Goal: Task Accomplishment & Management: Manage account settings

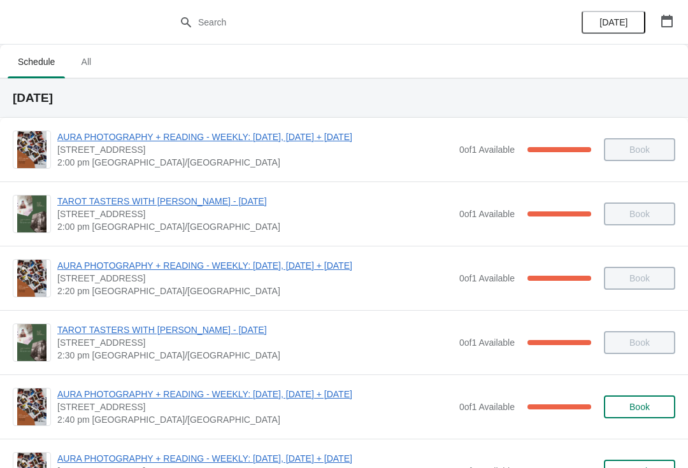
click at [679, 10] on div "[DATE]" at bounding box center [627, 22] width 121 height 45
click at [670, 20] on icon "button" at bounding box center [667, 21] width 13 height 13
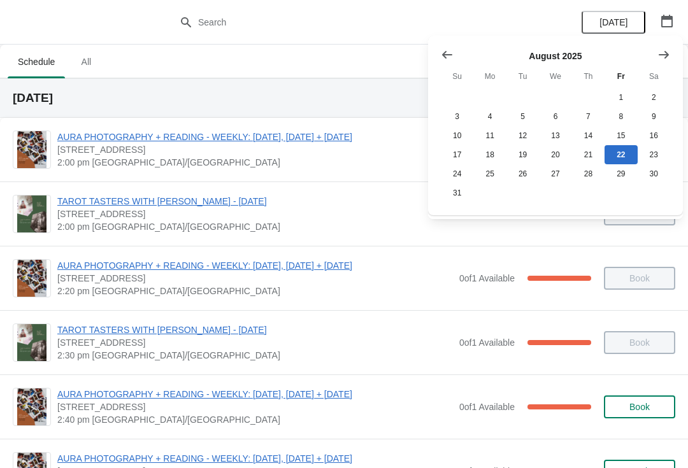
click at [666, 54] on icon "Show next month, September 2025" at bounding box center [664, 54] width 10 height 8
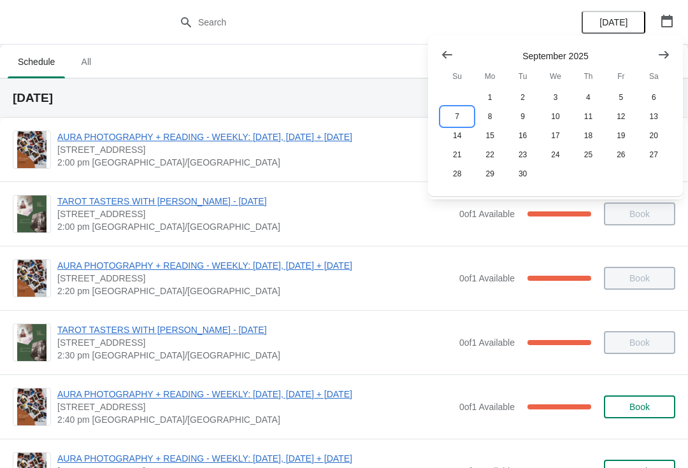
click at [456, 118] on button "7" at bounding box center [457, 116] width 32 height 19
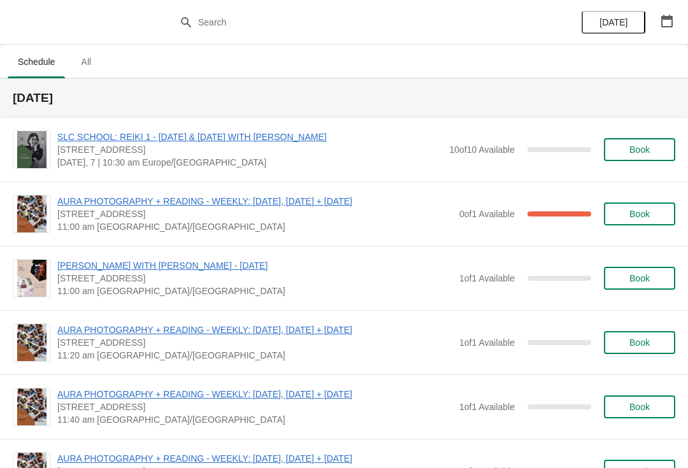
click at [220, 205] on span "AURA PHOTOGRAPHY + READING - WEEKLY: [DATE], [DATE] + [DATE]" at bounding box center [255, 201] width 396 height 13
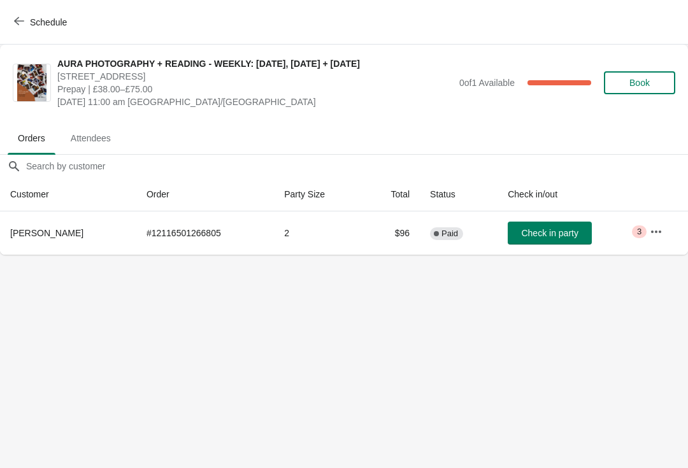
click at [274, 219] on td "2" at bounding box center [318, 233] width 89 height 43
click at [661, 229] on icon "button" at bounding box center [656, 232] width 13 height 13
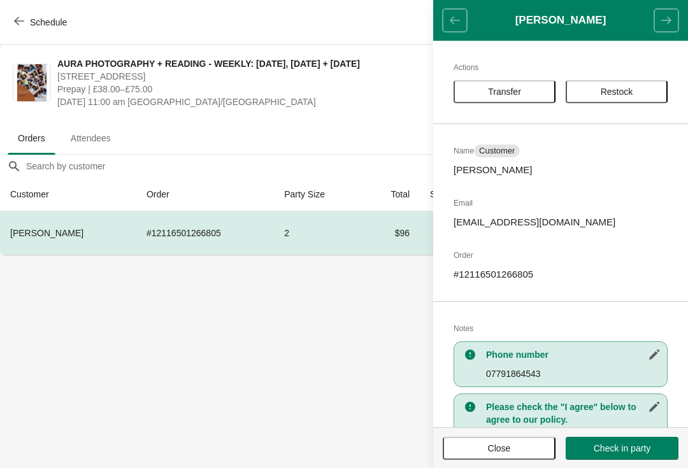
click at [289, 338] on body "Schedule AURA PHOTOGRAPHY + READING - WEEKLY: [DATE], [DATE] + [DATE] [STREET_A…" at bounding box center [344, 234] width 688 height 468
click at [50, 24] on span "Schedule" at bounding box center [48, 22] width 37 height 10
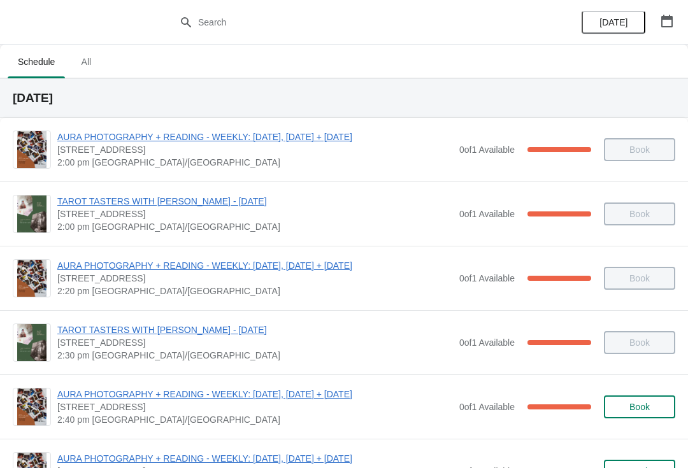
click at [668, 21] on icon "button" at bounding box center [667, 21] width 13 height 13
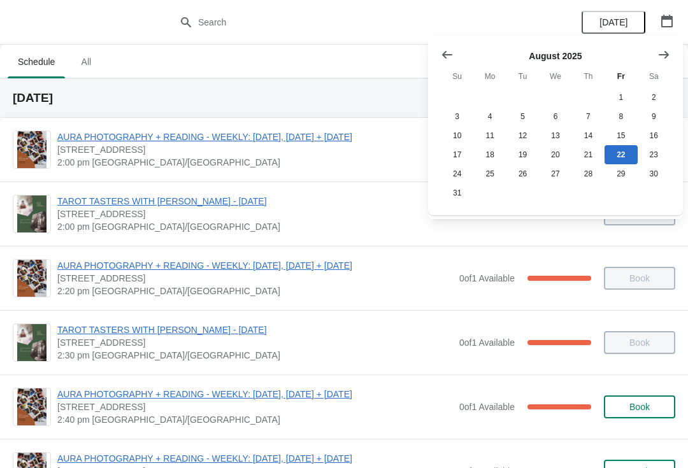
click at [664, 52] on icon "Show next month, September 2025" at bounding box center [663, 54] width 13 height 13
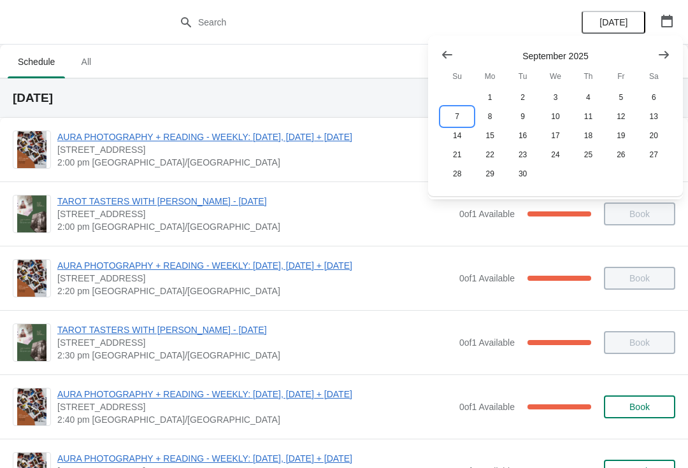
click at [463, 110] on button "7" at bounding box center [457, 116] width 32 height 19
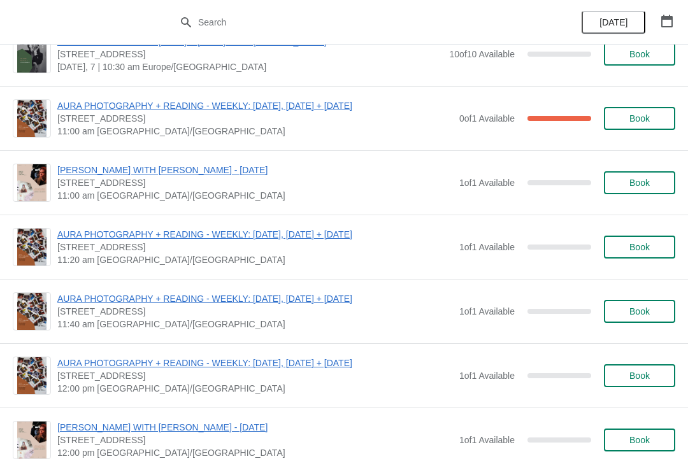
scroll to position [96, 0]
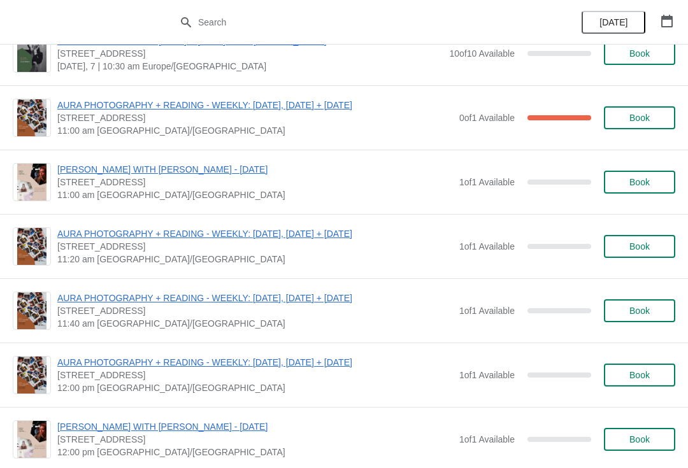
click at [300, 99] on span "AURA PHOTOGRAPHY + READING - WEEKLY: [DATE], [DATE] + [DATE]" at bounding box center [255, 105] width 396 height 13
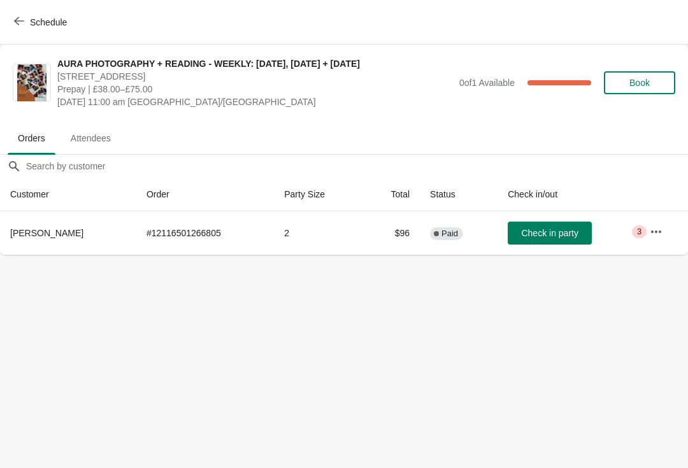
scroll to position [0, 0]
click at [663, 230] on button "button" at bounding box center [656, 231] width 23 height 23
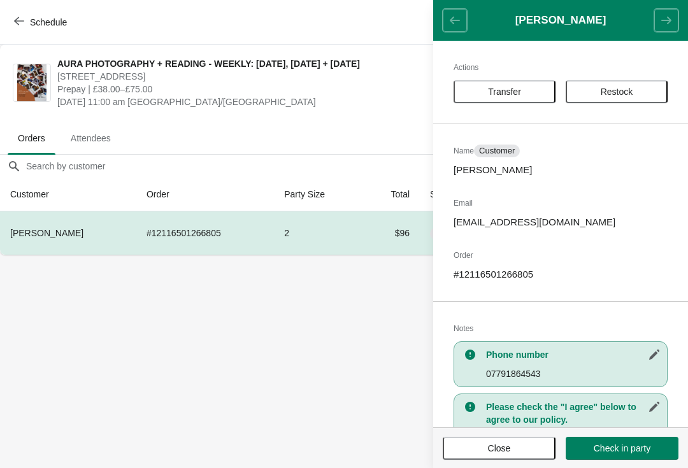
click at [531, 89] on span "Transfer" at bounding box center [504, 92] width 79 height 10
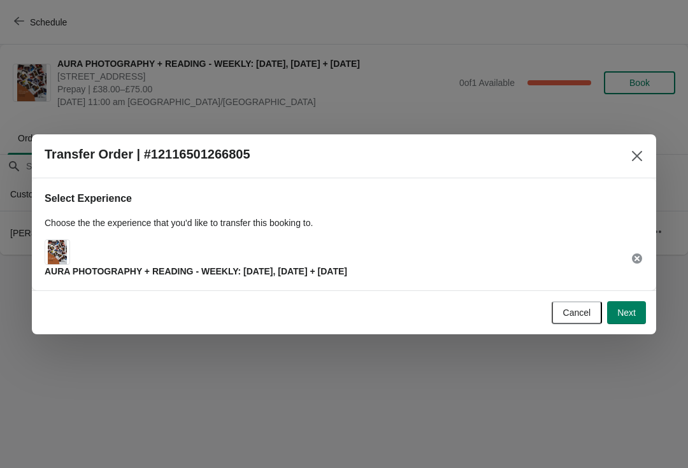
click at [633, 315] on span "Next" at bounding box center [626, 313] width 18 height 10
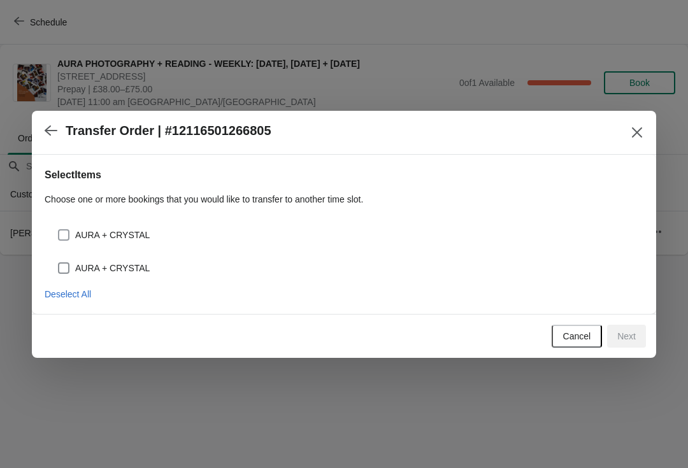
click at [60, 231] on span at bounding box center [63, 234] width 11 height 11
click at [59, 230] on input "AURA + CRYSTAL" at bounding box center [58, 229] width 1 height 1
checkbox input "true"
select select "AURA + CRYSTAL"
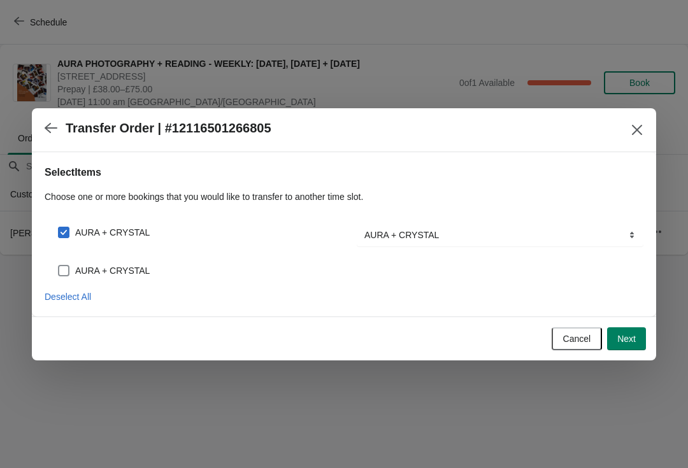
click at [629, 331] on button "Next" at bounding box center [626, 338] width 39 height 23
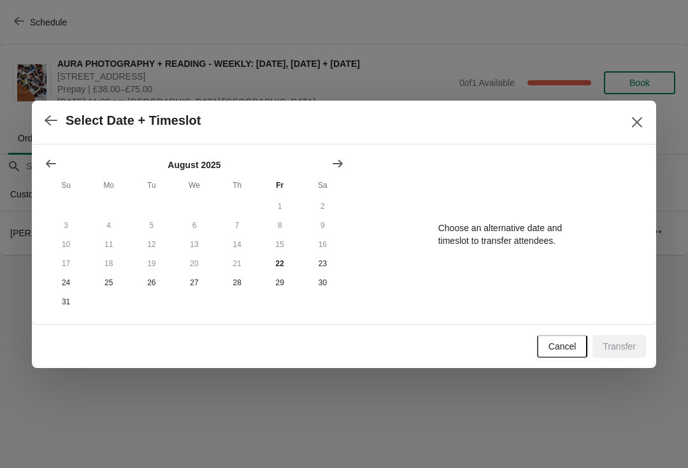
click at [339, 161] on icon "Show next month, September 2025" at bounding box center [337, 163] width 13 height 13
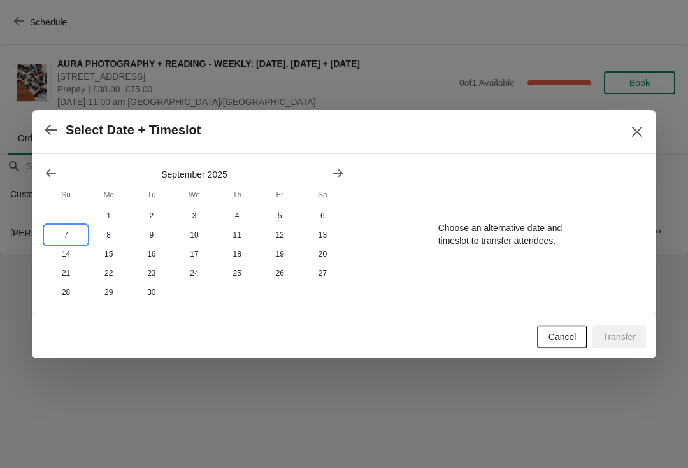
click at [68, 226] on button "7" at bounding box center [66, 235] width 43 height 19
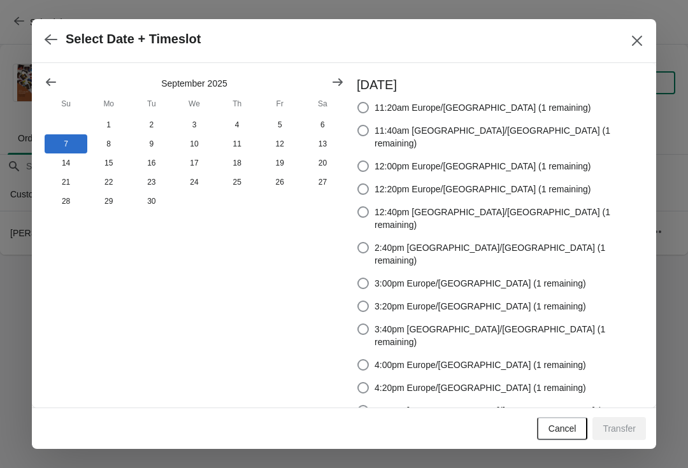
click at [369, 113] on span at bounding box center [362, 107] width 11 height 11
click at [358, 103] on input "11:20am Europe/[GEOGRAPHIC_DATA] (1 remaining)" at bounding box center [357, 102] width 1 height 1
radio input "true"
click at [615, 424] on span "Transfer" at bounding box center [619, 429] width 33 height 10
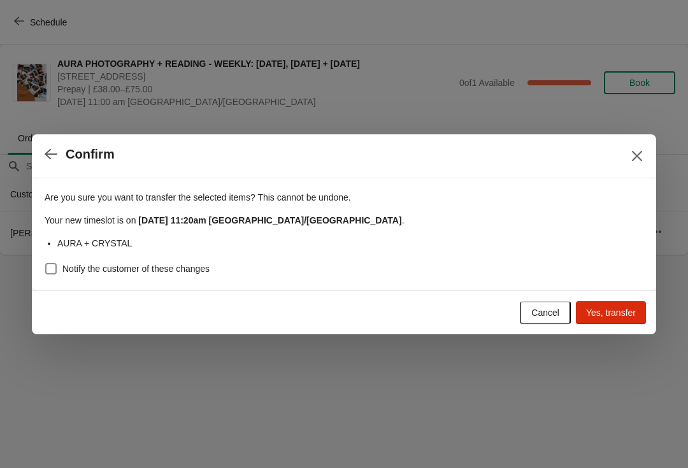
click at [47, 257] on div "Are you sure you want to transfer the selected items ? This cannot be undone. Y…" at bounding box center [344, 229] width 599 height 97
click at [53, 264] on span at bounding box center [50, 268] width 11 height 11
click at [46, 264] on input "Notify the customer of these changes" at bounding box center [45, 263] width 1 height 1
checkbox input "true"
click at [637, 306] on button "Yes, transfer" at bounding box center [611, 312] width 70 height 23
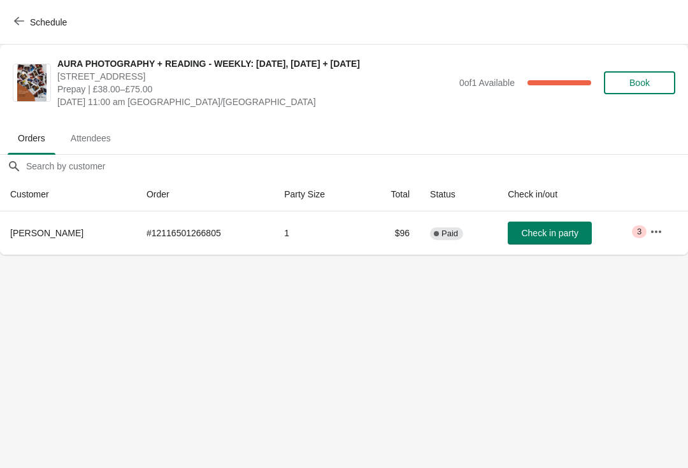
click at [38, 11] on button "Schedule" at bounding box center [41, 22] width 71 height 23
